Goal: Ask a question

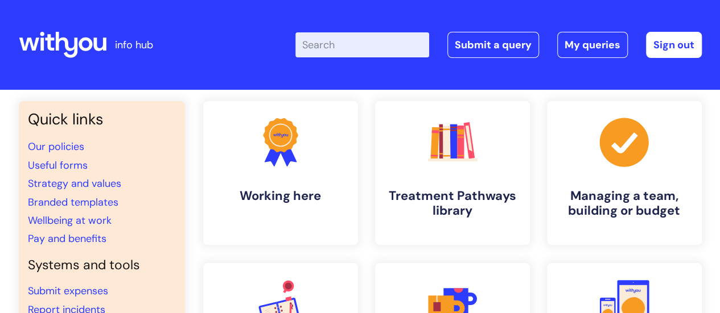
click at [334, 51] on input "Enter your search term here..." at bounding box center [362, 44] width 134 height 25
type input "menopause"
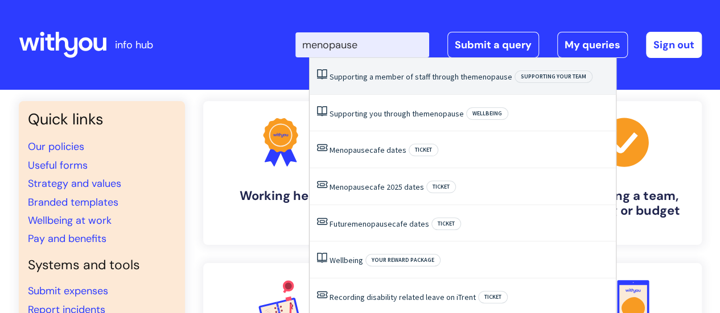
click at [394, 77] on link "Supporting a member of staff through the menopause" at bounding box center [420, 77] width 183 height 10
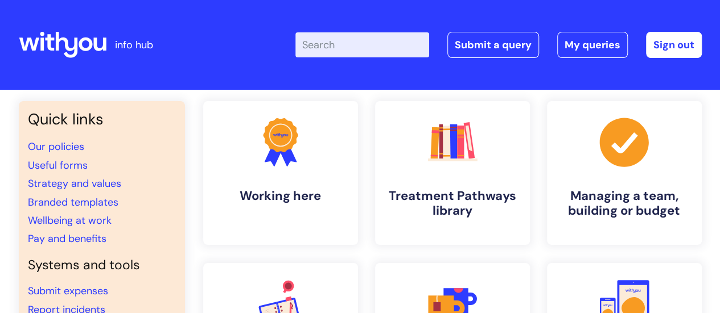
click at [341, 38] on input "Enter your search term here..." at bounding box center [362, 44] width 134 height 25
type input "reasonable adjustment"
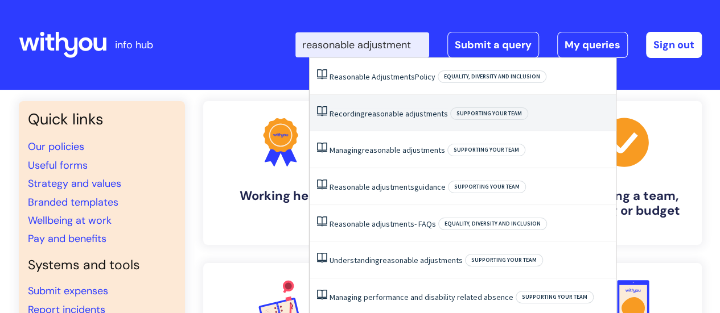
click at [382, 108] on li "Recording reasonable adjustments Supporting your team" at bounding box center [462, 113] width 306 height 37
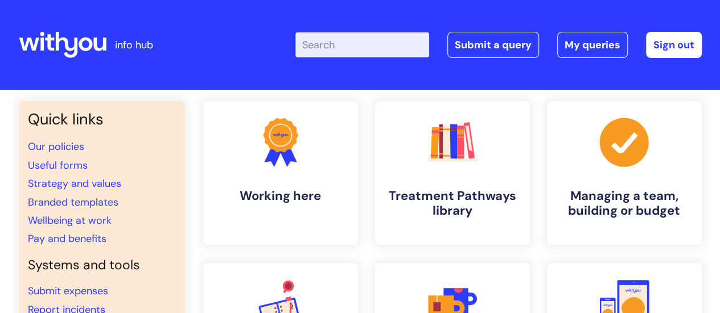
scroll to position [0, 0]
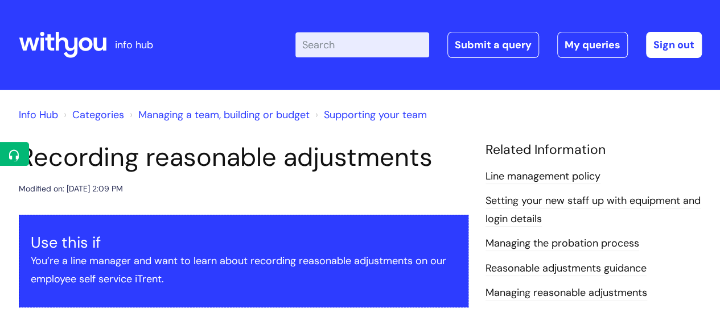
click at [356, 50] on input "Enter your search term here..." at bounding box center [362, 44] width 134 height 25
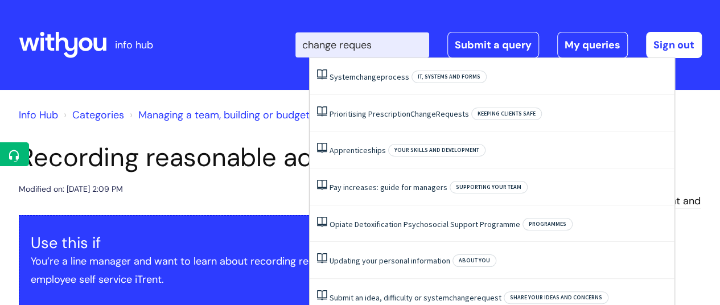
type input "change request"
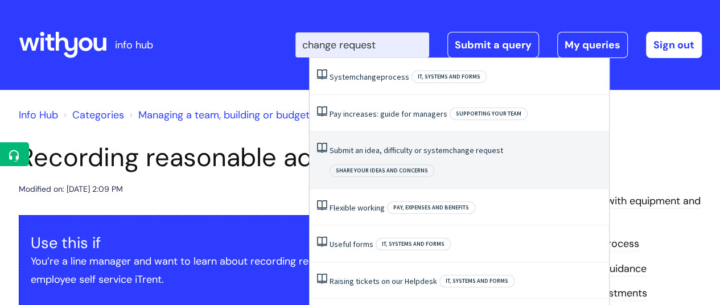
click at [373, 148] on link "Submit an idea, difficulty or system change request" at bounding box center [415, 150] width 173 height 10
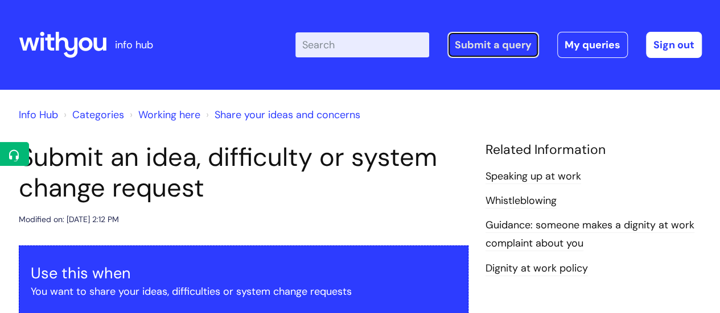
click at [519, 46] on link "Submit a query" at bounding box center [493, 45] width 92 height 26
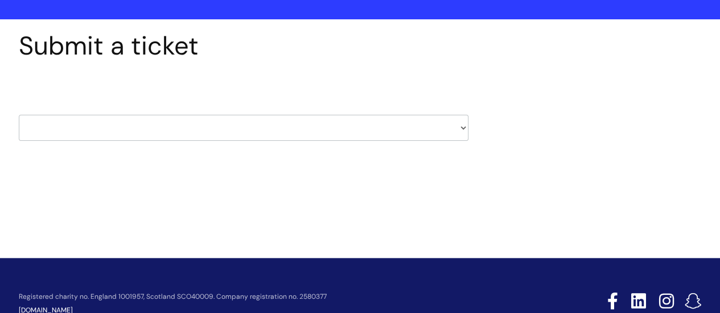
scroll to position [73, 0]
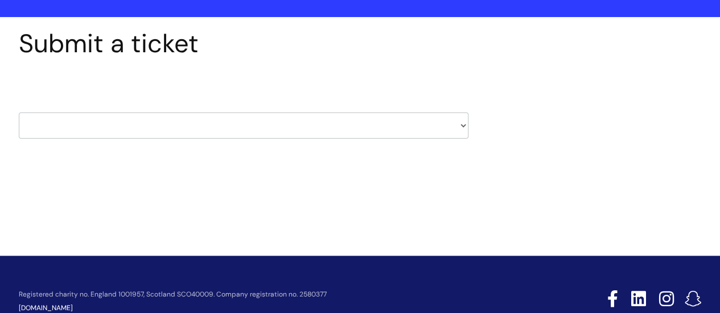
click at [77, 127] on select "HR / People IT and Support Clinical Drug Alerts Finance Accounts Data Support T…" at bounding box center [243, 126] width 449 height 26
select select "hr_/_people"
click at [19, 113] on select "HR / People IT and Support Clinical Drug Alerts Finance Accounts Data Support T…" at bounding box center [243, 126] width 449 height 26
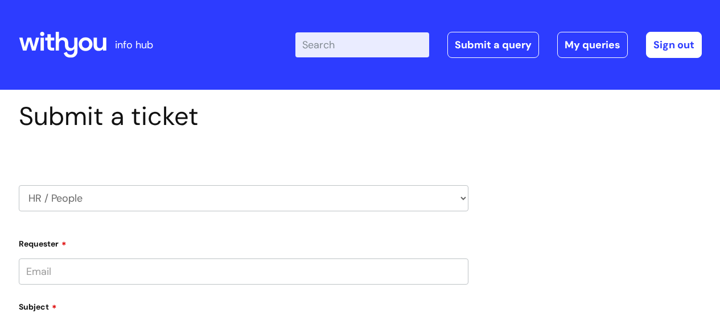
type input "kate.ashfield-fox@wearewithyou.org.uk"
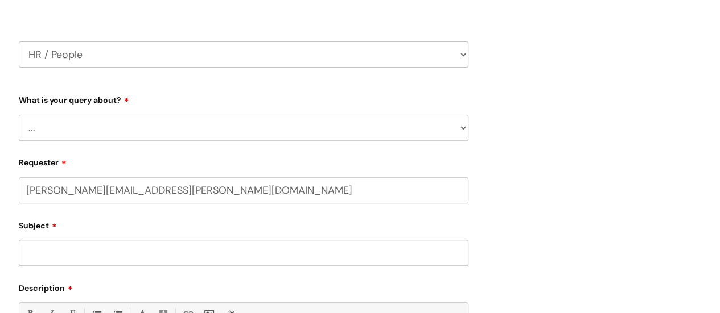
scroll to position [162, 0]
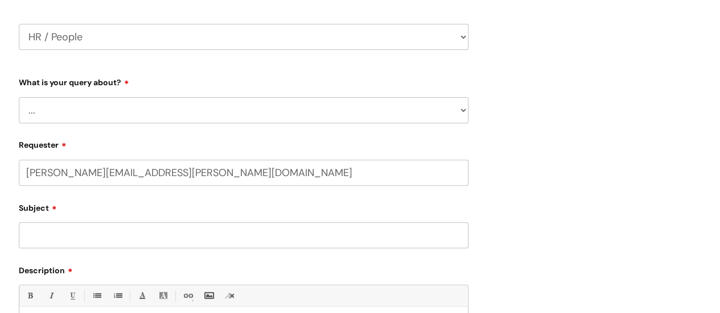
click at [84, 105] on select "... Absence Query Holiday Query Employee change request General HR Query iTrent…" at bounding box center [243, 110] width 449 height 26
